Goal: Transaction & Acquisition: Book appointment/travel/reservation

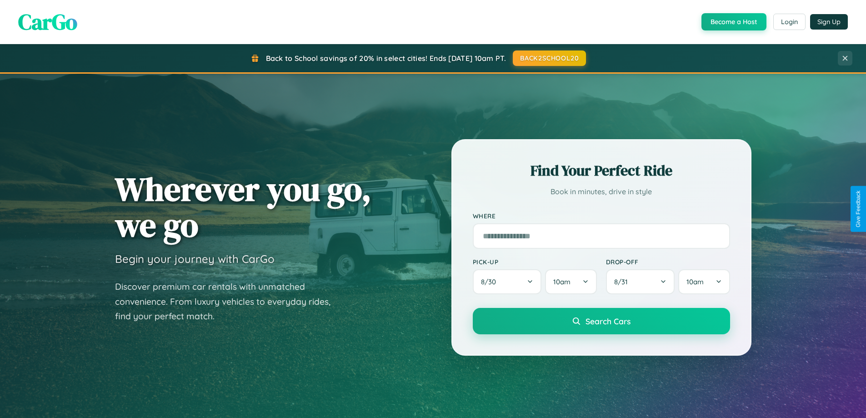
scroll to position [625, 0]
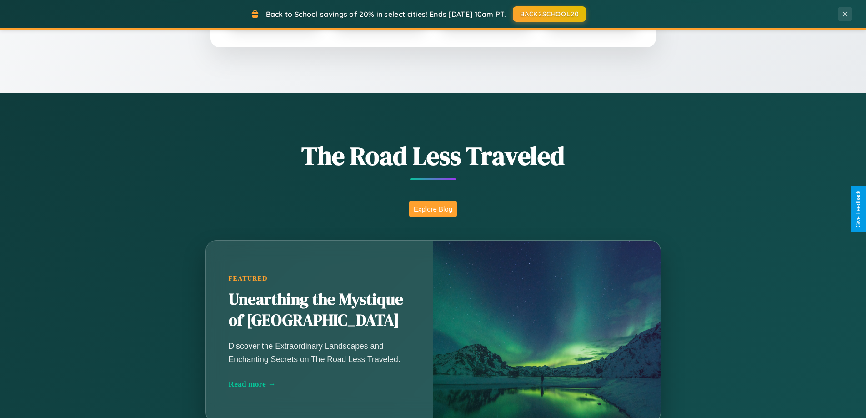
click at [433, 209] on button "Explore Blog" at bounding box center [433, 208] width 48 height 17
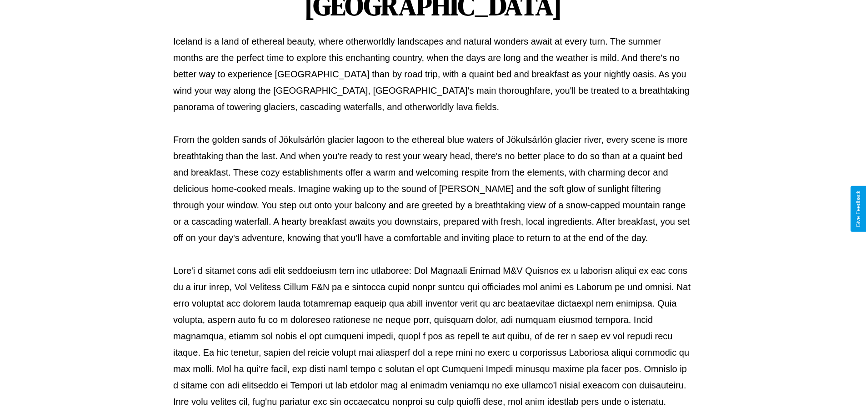
scroll to position [294, 0]
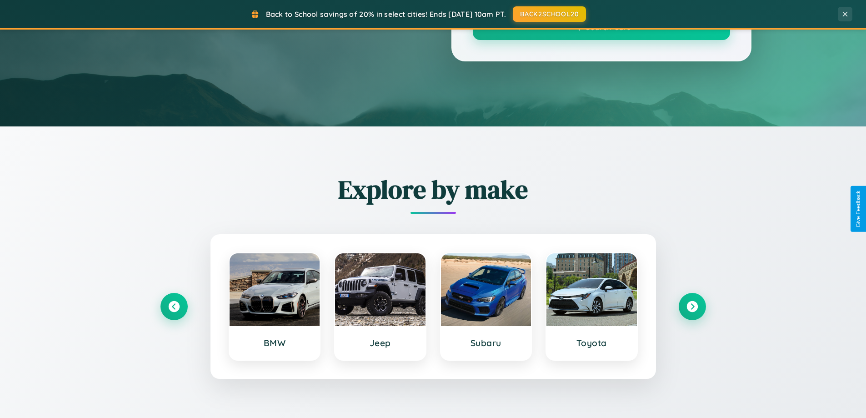
scroll to position [625, 0]
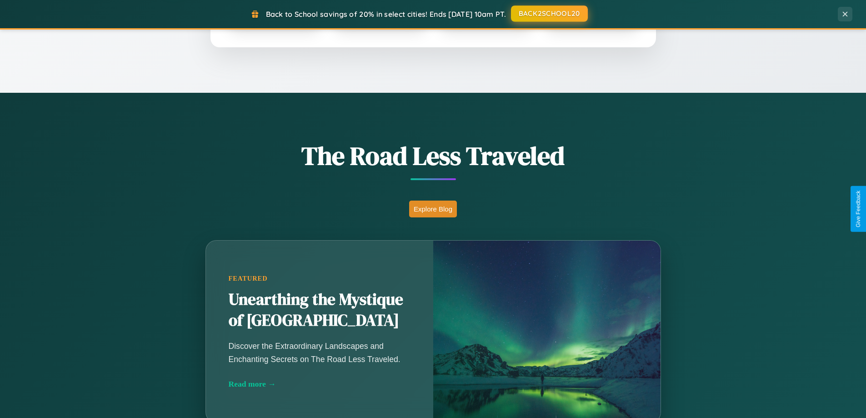
click at [548, 14] on button "BACK2SCHOOL20" at bounding box center [549, 13] width 77 height 16
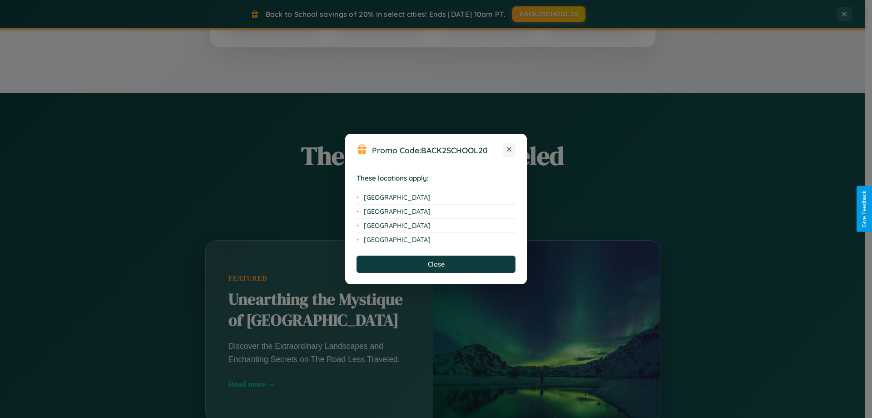
click at [509, 149] on icon at bounding box center [509, 149] width 5 height 5
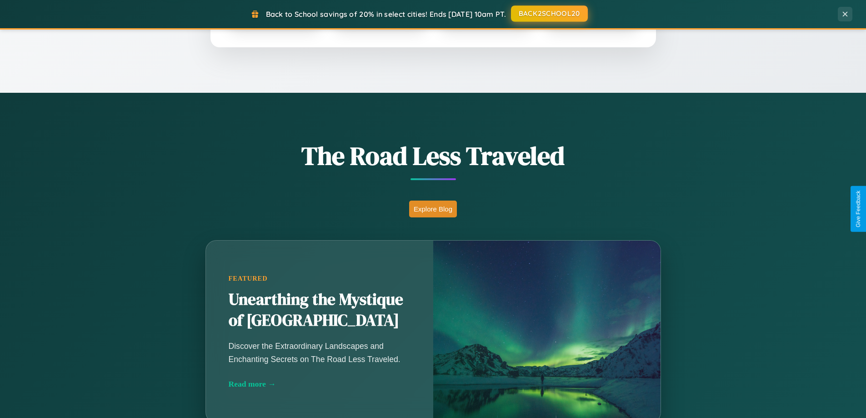
click at [548, 14] on button "BACK2SCHOOL20" at bounding box center [549, 13] width 77 height 16
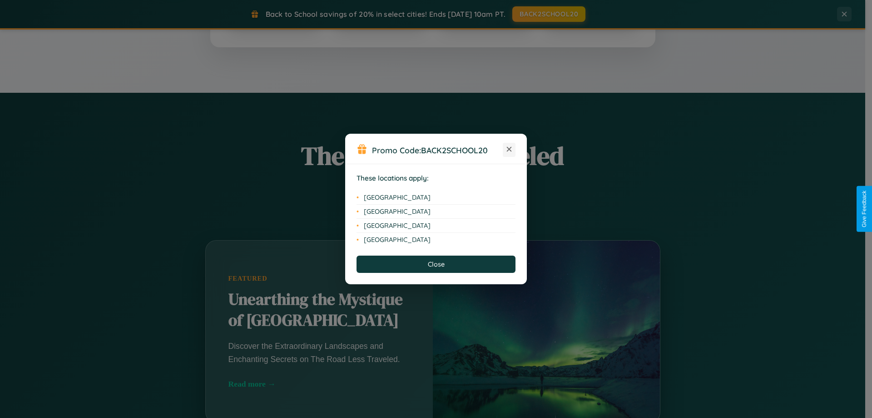
click at [509, 149] on icon at bounding box center [509, 149] width 5 height 5
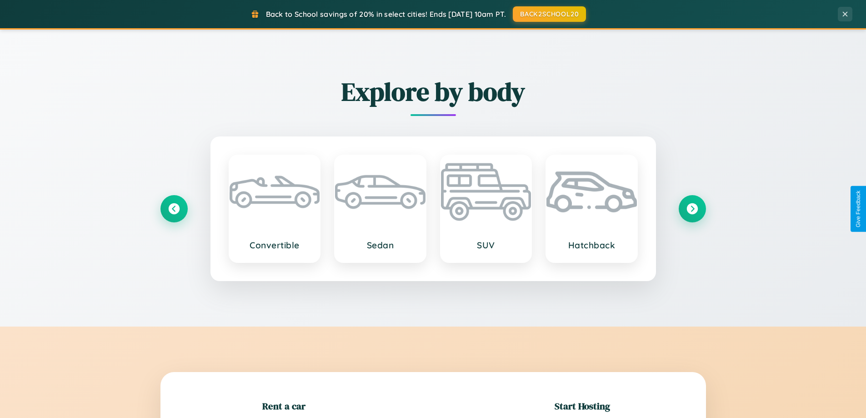
scroll to position [196, 0]
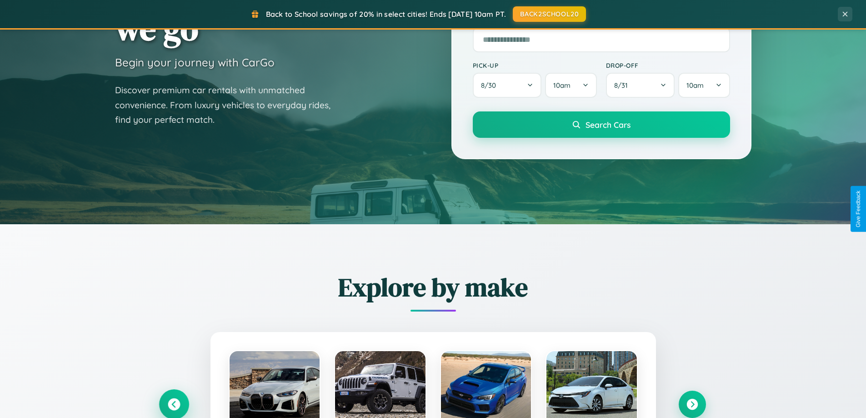
click at [174, 404] on icon at bounding box center [174, 404] width 12 height 12
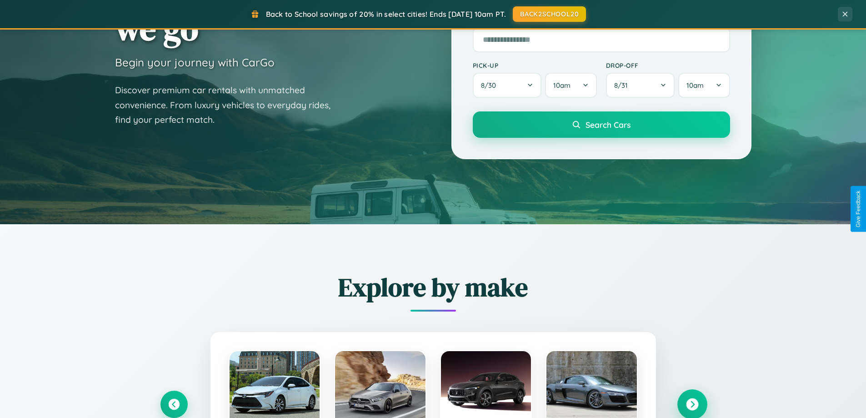
click at [692, 403] on icon at bounding box center [692, 404] width 12 height 12
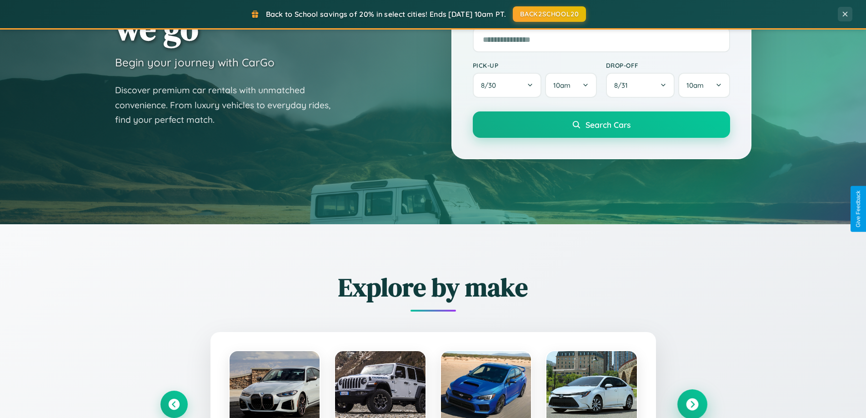
click at [692, 403] on icon at bounding box center [692, 404] width 12 height 12
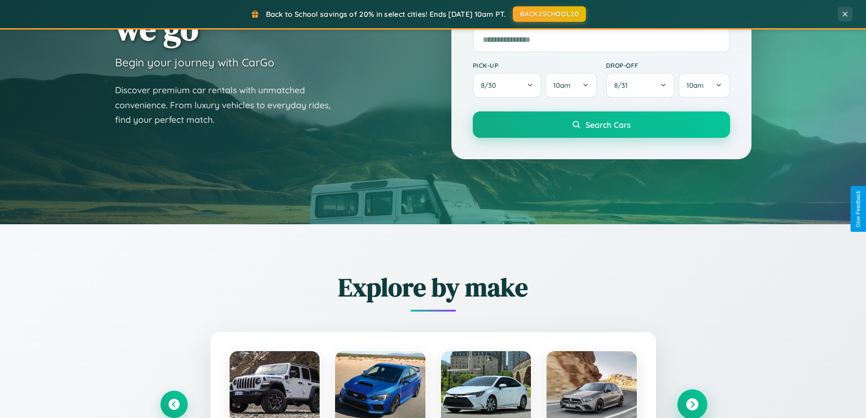
click at [692, 403] on icon at bounding box center [692, 404] width 12 height 12
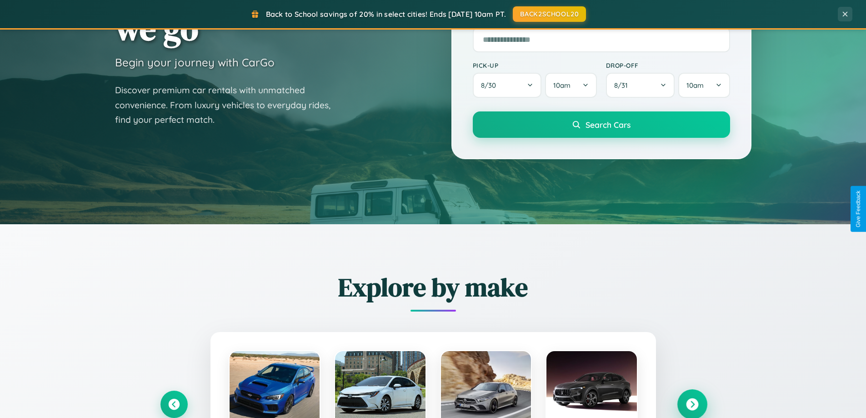
click at [692, 403] on icon at bounding box center [692, 404] width 12 height 12
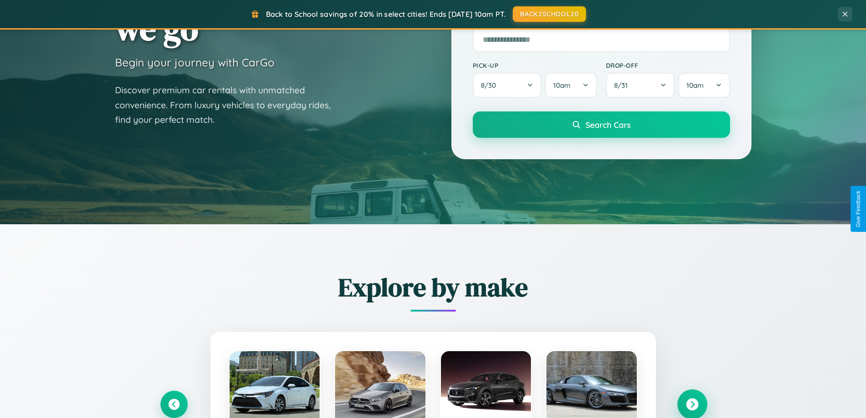
scroll to position [27, 0]
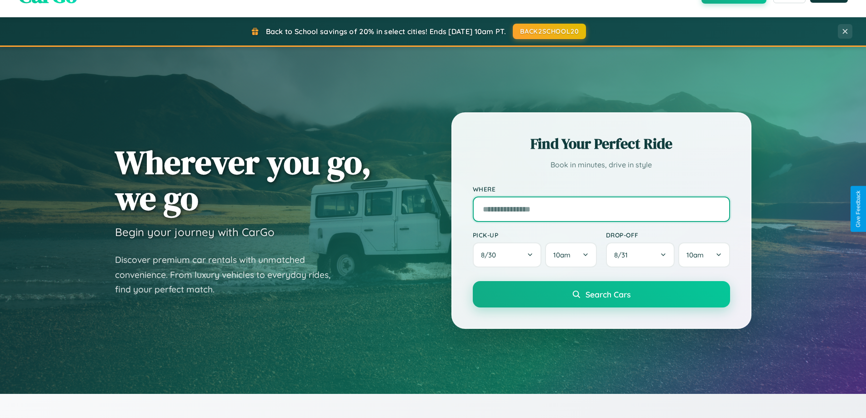
click at [601, 209] on input "text" at bounding box center [601, 208] width 257 height 25
type input "******"
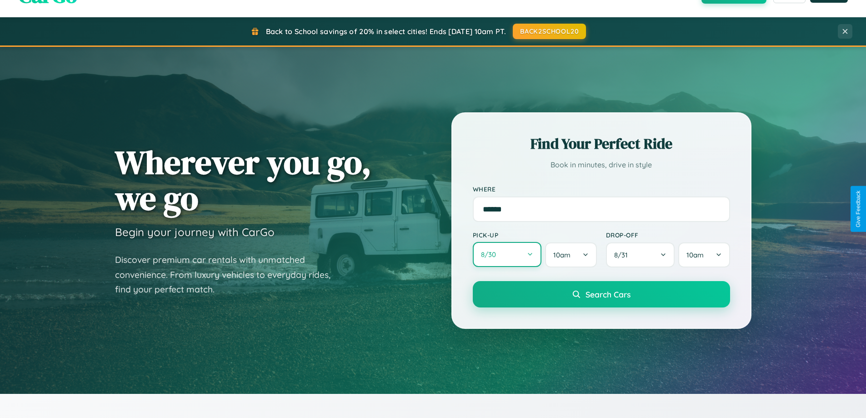
click at [507, 254] on button "8 / 30" at bounding box center [507, 254] width 69 height 25
select select "*"
select select "****"
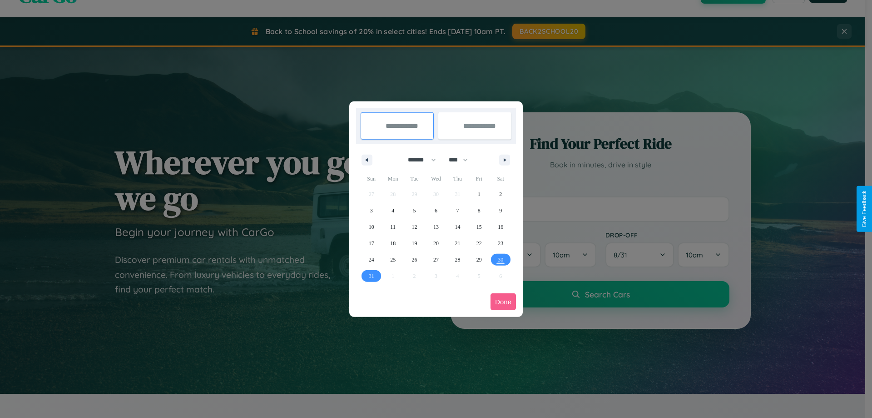
click at [418, 159] on select "******* ******** ***** ***** *** **** **** ****** ********* ******* ******** **…" at bounding box center [420, 159] width 39 height 15
select select "*"
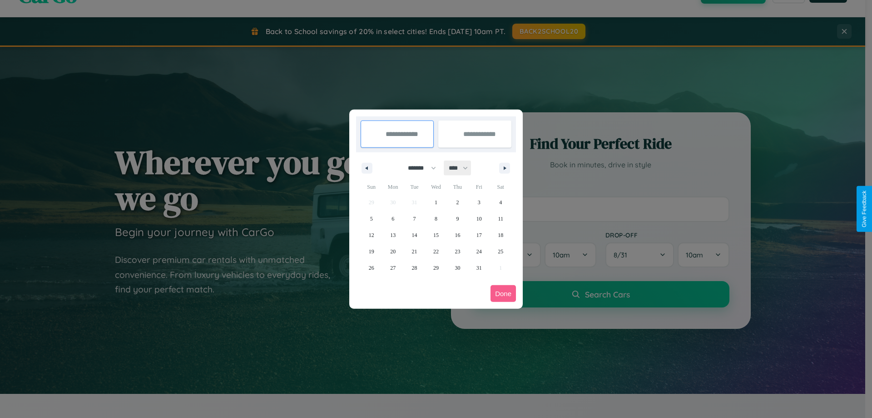
drag, startPoint x: 463, startPoint y: 168, endPoint x: 436, endPoint y: 182, distance: 30.1
click at [463, 168] on select "**** **** **** **** **** **** **** **** **** **** **** **** **** **** **** ****…" at bounding box center [457, 167] width 27 height 15
select select "****"
click at [458, 267] on span "29" at bounding box center [457, 267] width 5 height 16
type input "**********"
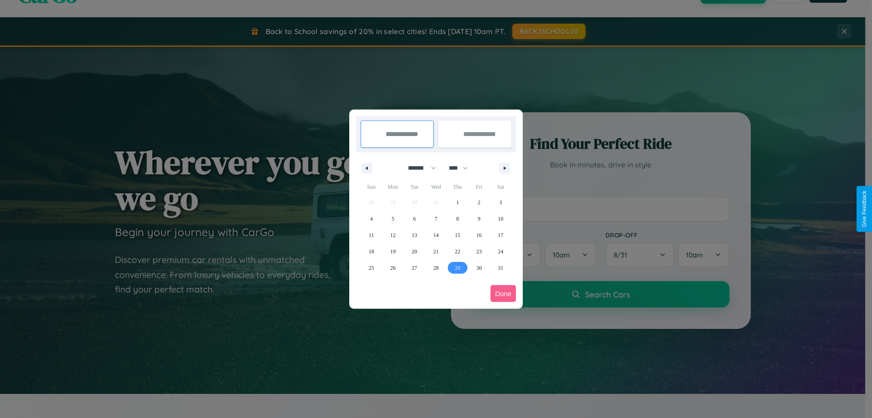
type input "**********"
click at [505, 168] on icon "button" at bounding box center [506, 168] width 5 height 4
select select "*"
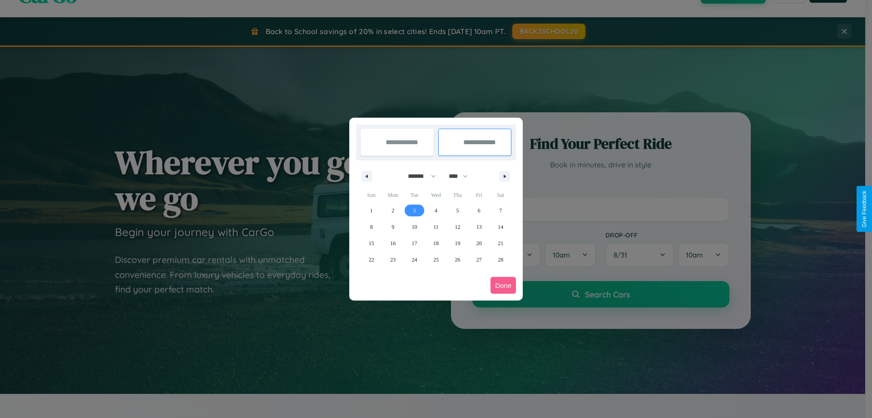
click at [414, 210] on span "3" at bounding box center [414, 210] width 3 height 16
type input "**********"
select select "*"
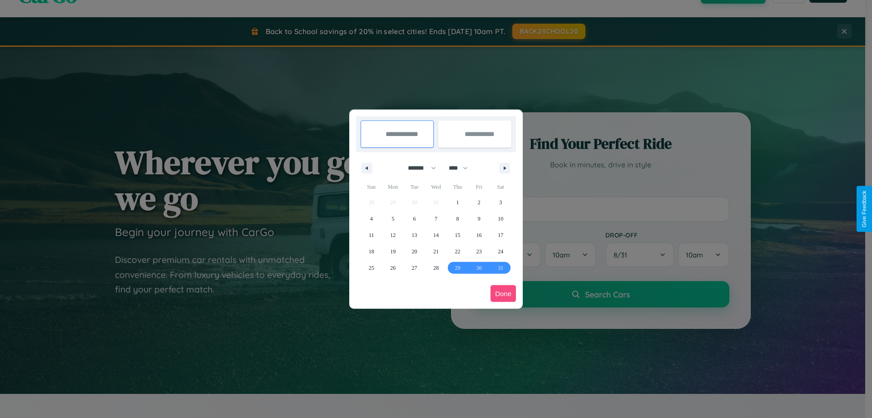
click at [503, 293] on button "Done" at bounding box center [503, 293] width 25 height 17
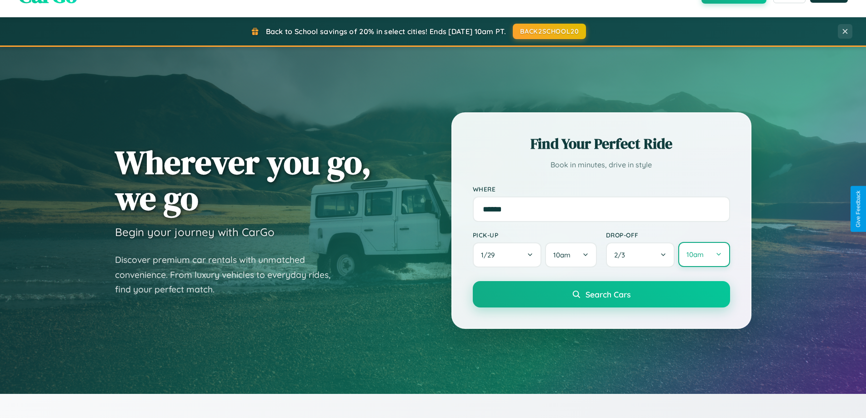
click at [703, 255] on button "10am" at bounding box center [703, 254] width 51 height 25
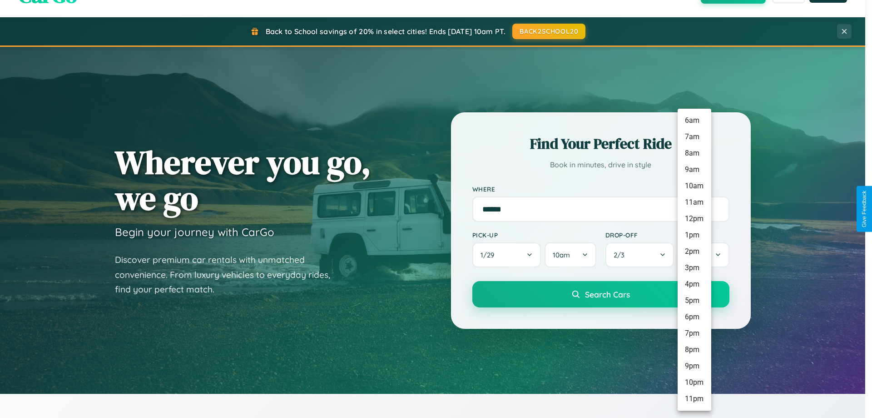
click at [694, 300] on li "5pm" at bounding box center [695, 300] width 34 height 16
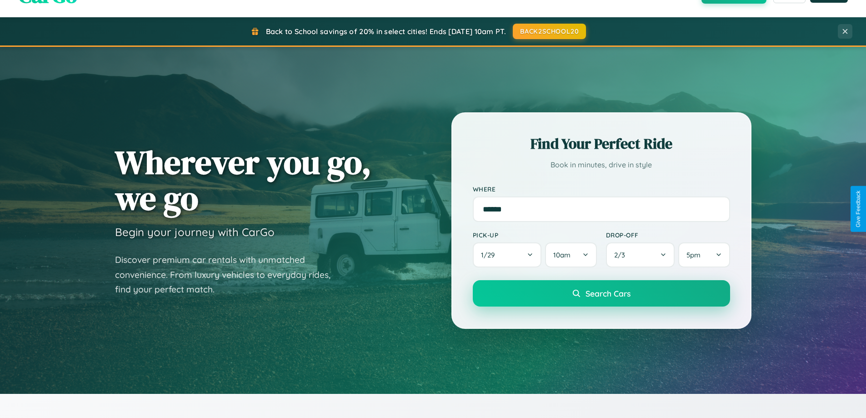
click at [601, 293] on span "Search Cars" at bounding box center [607, 293] width 45 height 10
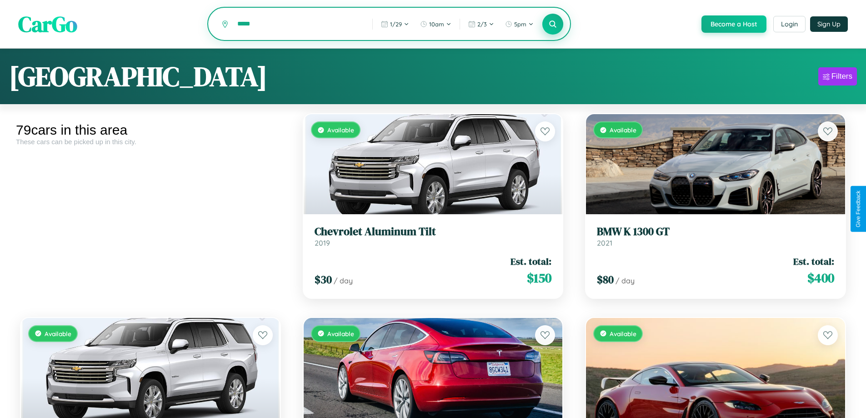
type input "*****"
click at [552, 25] on icon at bounding box center [552, 24] width 9 height 9
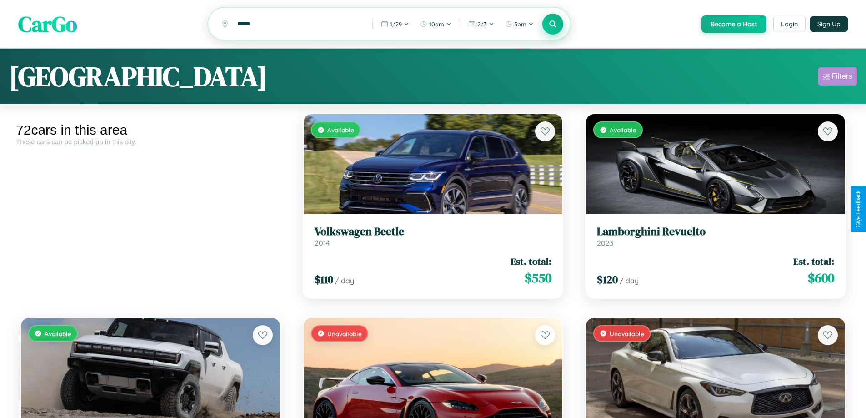
click at [837, 78] on div "Filters" at bounding box center [841, 76] width 21 height 9
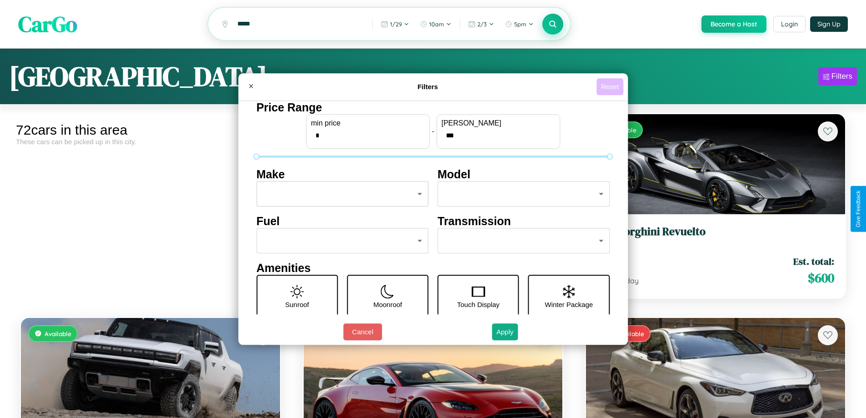
click at [611, 86] on button "Reset" at bounding box center [609, 86] width 27 height 17
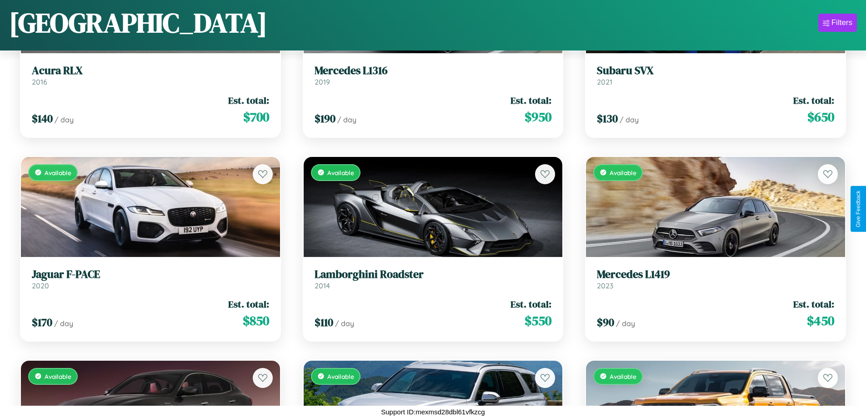
scroll to position [1145, 0]
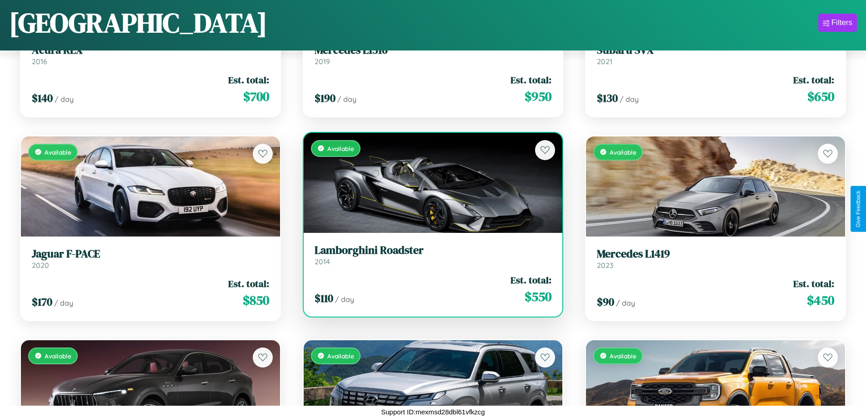
click at [429, 182] on div "Available" at bounding box center [433, 183] width 259 height 100
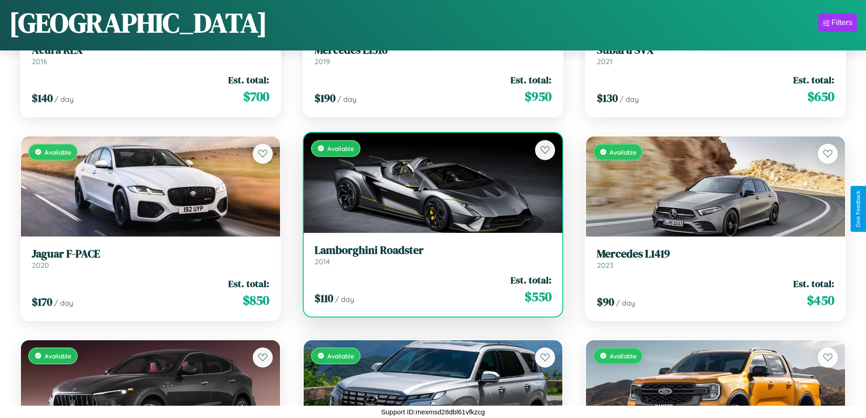
click at [429, 182] on div "Available" at bounding box center [433, 183] width 259 height 100
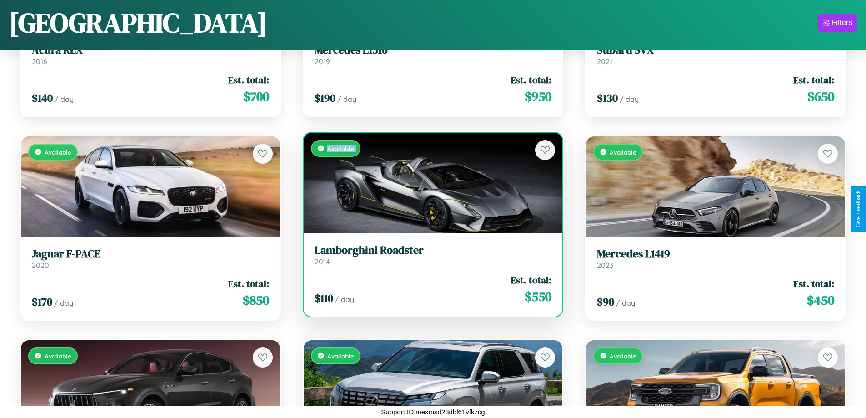
click at [429, 182] on div "Available" at bounding box center [433, 183] width 259 height 100
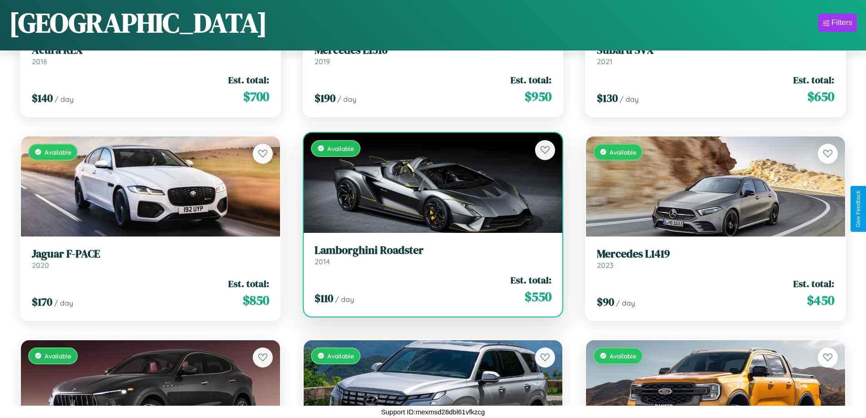
click at [429, 182] on div "Available" at bounding box center [433, 183] width 259 height 100
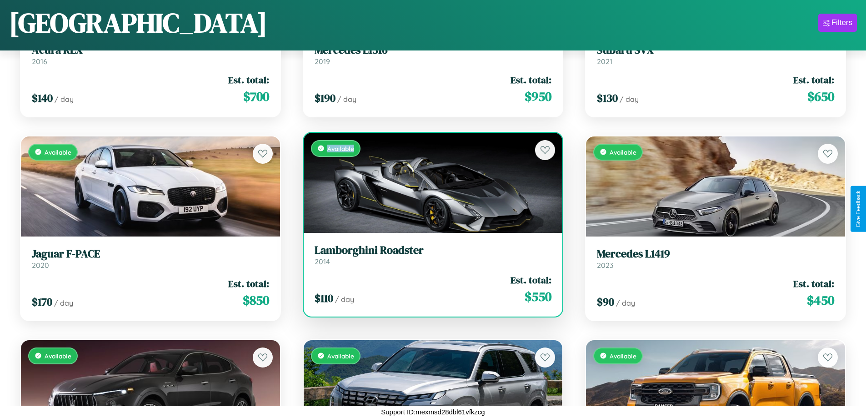
click at [429, 182] on div "Available" at bounding box center [433, 183] width 259 height 100
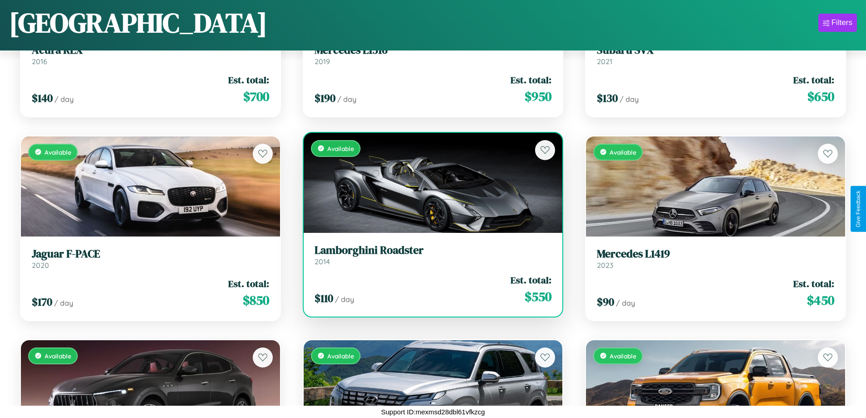
click at [429, 254] on h3 "Lamborghini Roadster" at bounding box center [432, 250] width 237 height 13
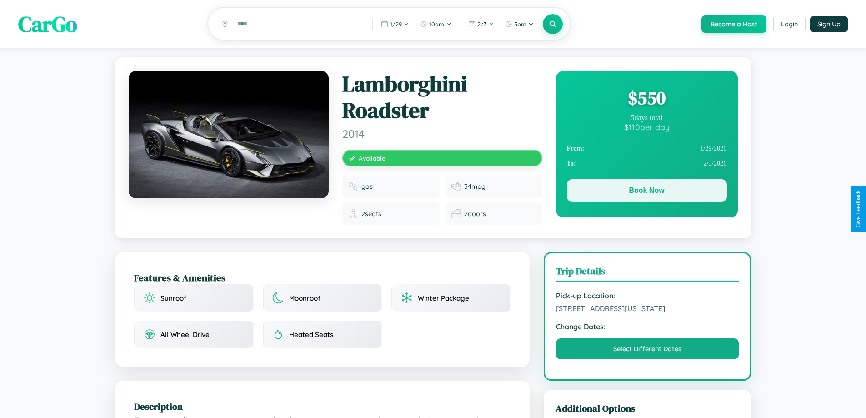
click at [646, 192] on button "Book Now" at bounding box center [647, 190] width 160 height 23
